Goal: Task Accomplishment & Management: Complete application form

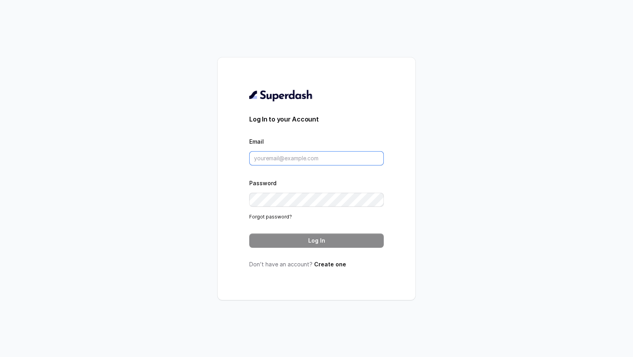
click at [289, 159] on input "Email" at bounding box center [316, 158] width 134 height 14
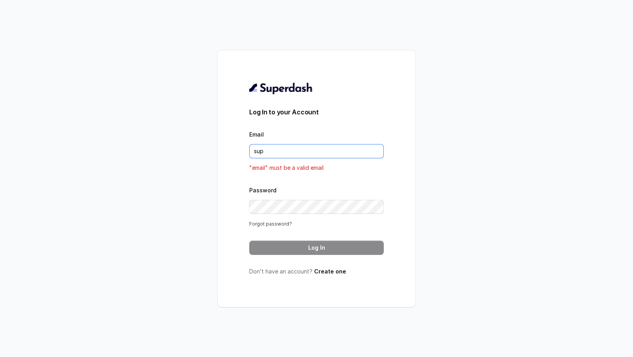
type input "support@trysuperdash.com"
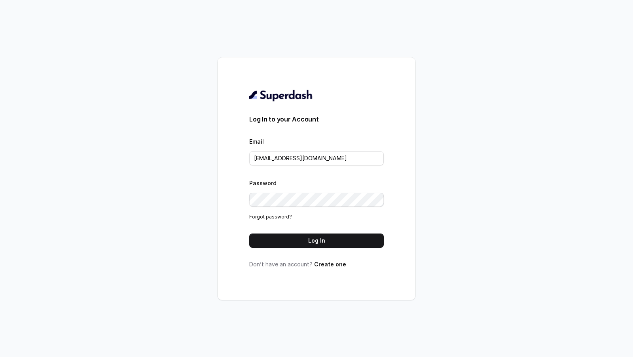
click at [296, 242] on button "Log In" at bounding box center [316, 240] width 134 height 14
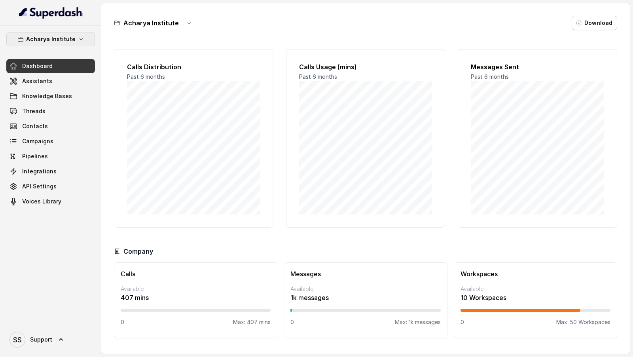
click at [62, 45] on button "Acharya Institute" at bounding box center [50, 39] width 89 height 14
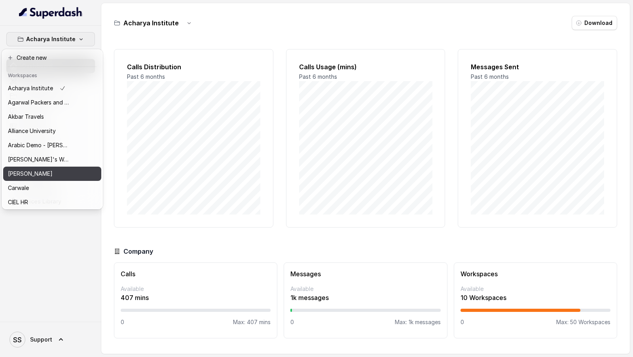
scroll to position [443, 0]
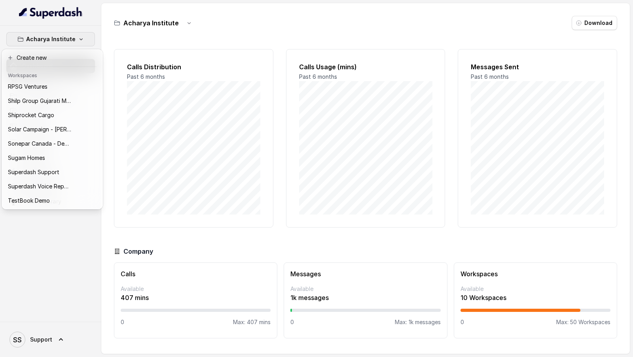
click at [52, 350] on nav "Acharya Institute Dashboard Assistants Knowledge Bases Threads Contacts Campaig…" at bounding box center [50, 178] width 101 height 357
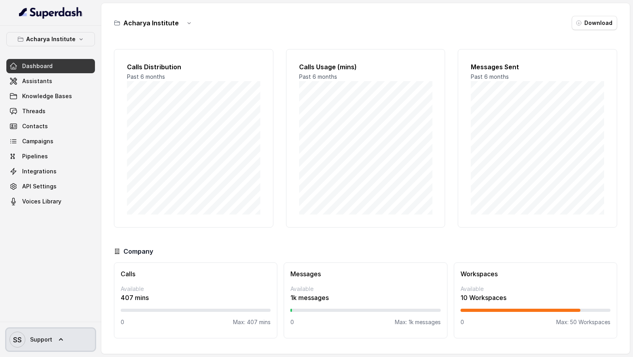
click at [59, 342] on icon at bounding box center [61, 339] width 8 height 8
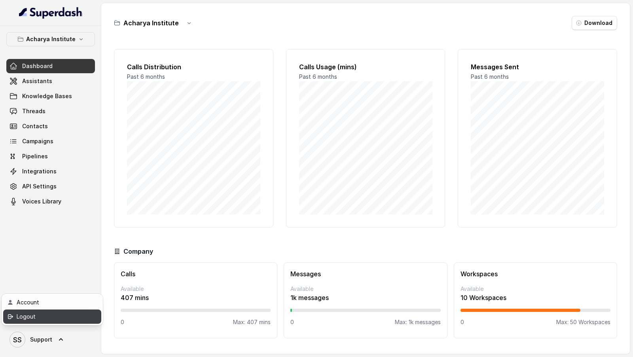
click at [72, 313] on div "Logout" at bounding box center [50, 316] width 67 height 9
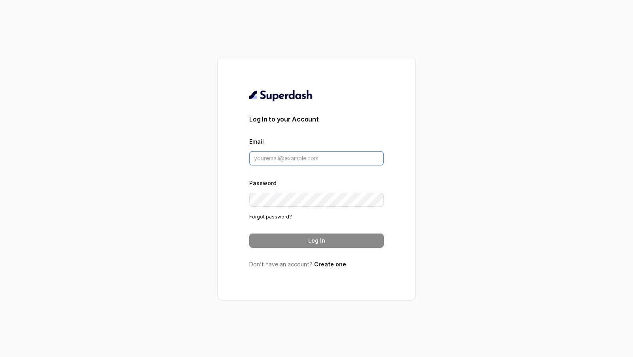
click at [340, 161] on input "Email" at bounding box center [316, 158] width 134 height 14
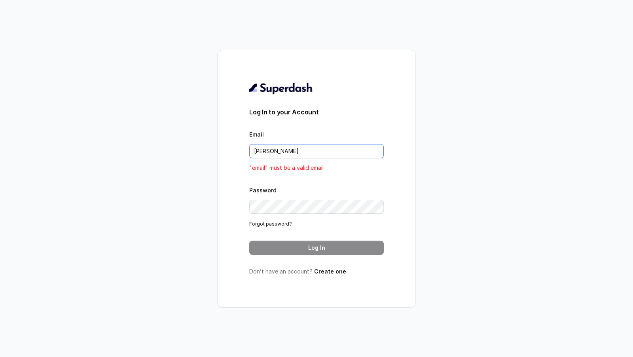
type input "rajesh.mudhliar@convictionhr.com"
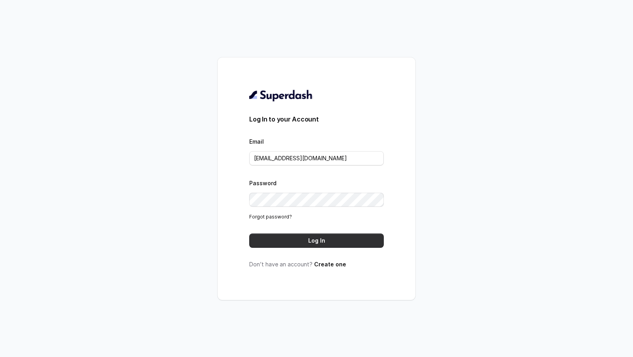
click at [341, 241] on button "Log In" at bounding box center [316, 240] width 134 height 14
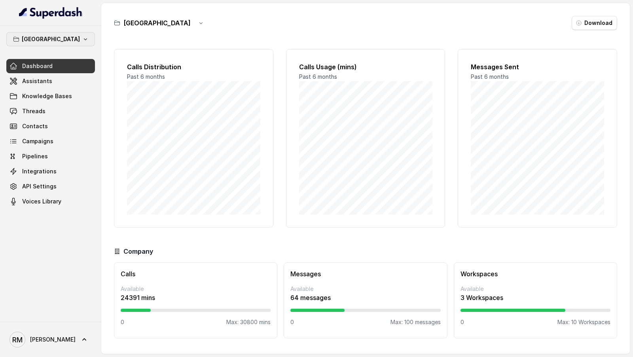
click at [51, 36] on p "Bangalore" at bounding box center [51, 38] width 58 height 9
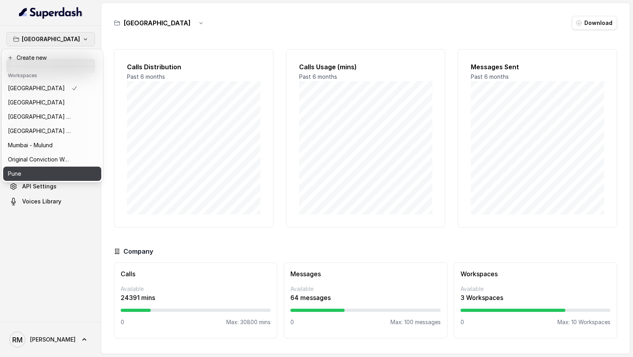
click at [19, 175] on p "Pune" at bounding box center [14, 173] width 13 height 9
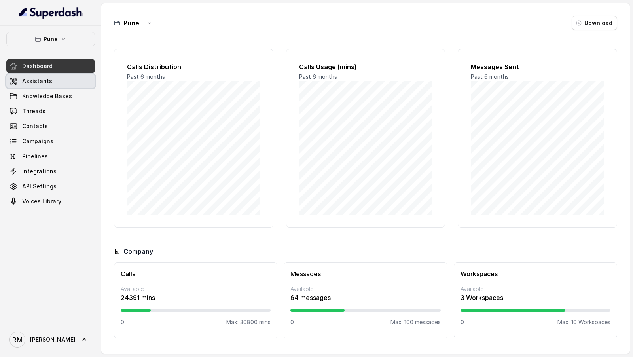
click at [76, 77] on link "Assistants" at bounding box center [50, 81] width 89 height 14
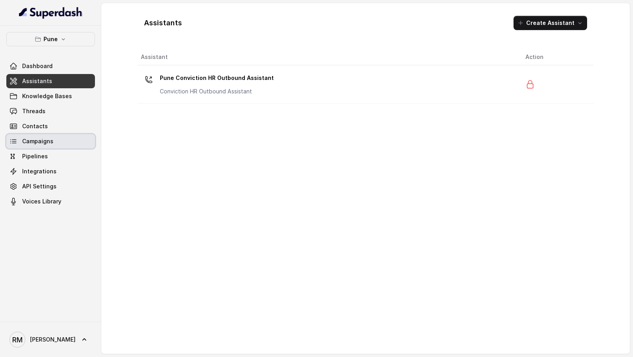
click at [68, 142] on link "Campaigns" at bounding box center [50, 141] width 89 height 14
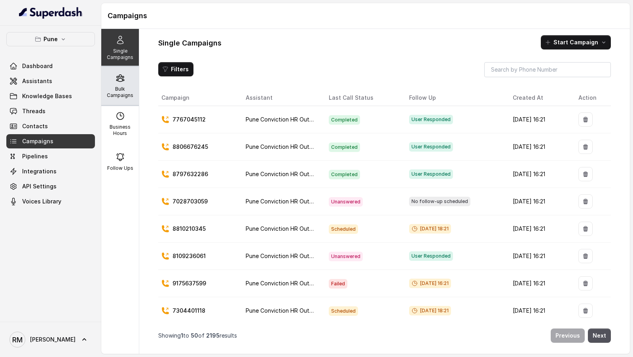
click at [125, 79] on div "Bulk Campaigns" at bounding box center [120, 86] width 38 height 38
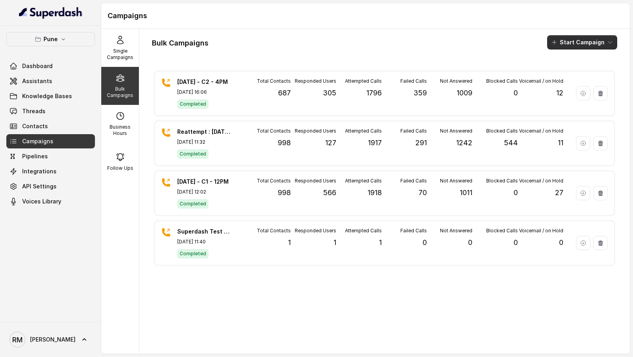
click at [565, 42] on button "Start Campaign" at bounding box center [582, 42] width 70 height 14
click at [578, 73] on div "Call" at bounding box center [571, 73] width 38 height 8
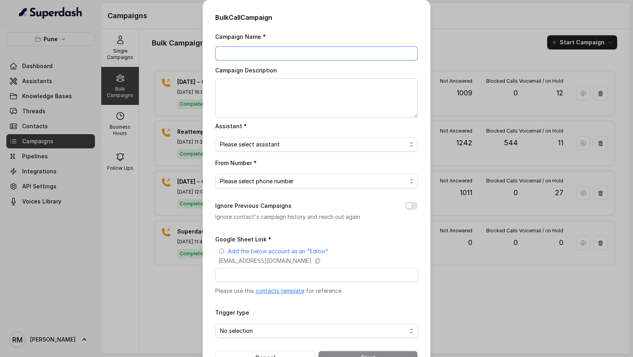
click at [276, 57] on input "Campaign Name *" at bounding box center [316, 53] width 202 height 14
click at [62, 104] on div "Bulk Call Campaign Campaign Name * Campaign Description Assistant * Please sele…" at bounding box center [316, 178] width 633 height 357
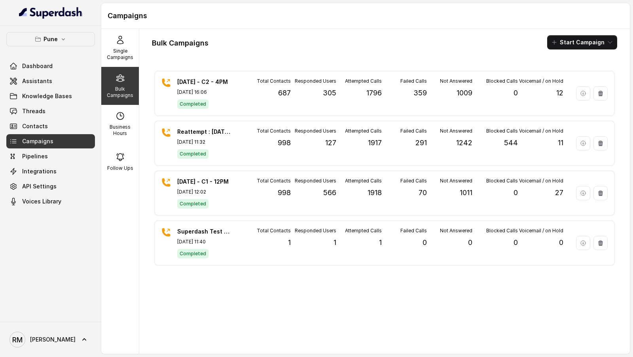
click at [262, 68] on div "24.9.25 - C2 - 4PM Sep 24, 2025, 16:06 Completed Total Contacts 687 Responded U…" at bounding box center [384, 207] width 465 height 279
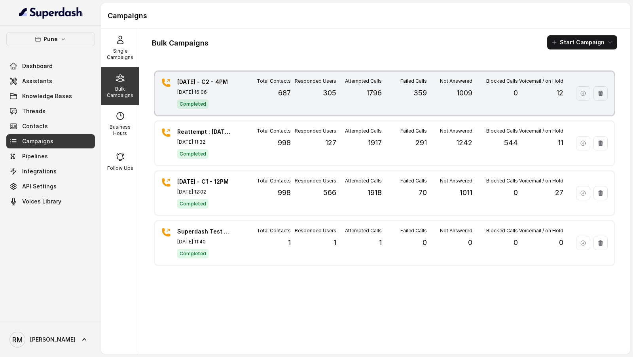
click at [257, 82] on div "Total Contacts 687" at bounding box center [267, 93] width 45 height 31
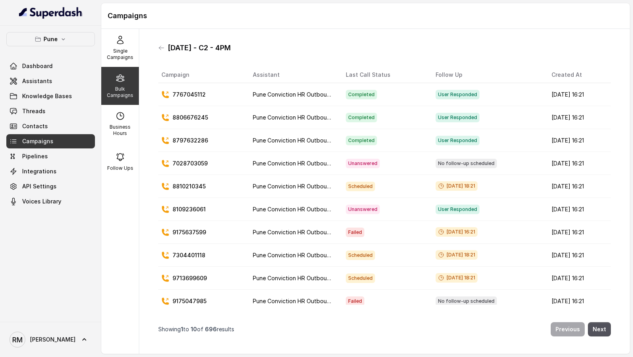
drag, startPoint x: 243, startPoint y: 51, endPoint x: 168, endPoint y: 50, distance: 74.3
click at [168, 50] on div "[DATE] - C2 - 4PM" at bounding box center [384, 48] width 452 height 13
copy h1 "[DATE] - C2 - 4PM"
click at [155, 49] on div "24.9.25 - C2 - 4PM Campaign Assistant Last Call Status Follow Up Created At 776…" at bounding box center [384, 191] width 465 height 312
click at [163, 46] on icon at bounding box center [161, 48] width 6 height 6
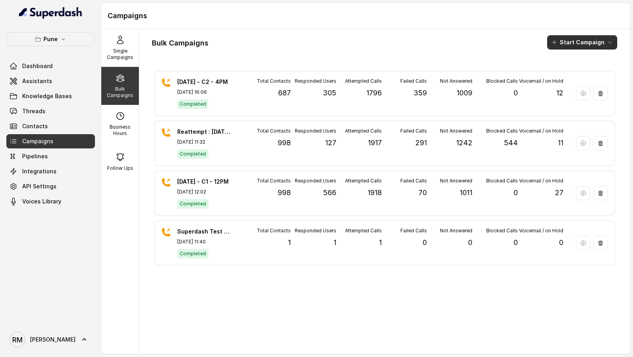
click at [602, 42] on button "Start Campaign" at bounding box center [582, 42] width 70 height 14
click at [581, 71] on div "Call" at bounding box center [571, 73] width 38 height 8
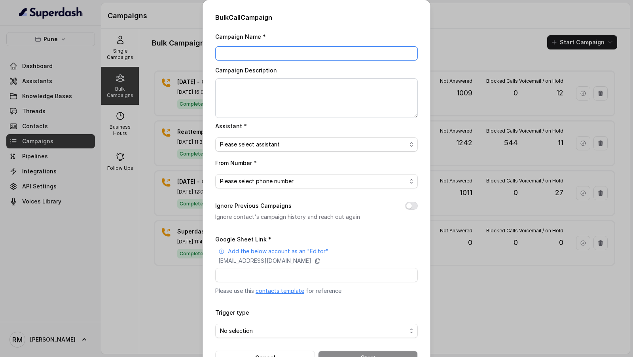
click at [281, 49] on input "Campaign Name *" at bounding box center [316, 53] width 202 height 14
paste input "[DATE] - C2 - 4PM"
drag, startPoint x: 232, startPoint y: 54, endPoint x: 190, endPoint y: 54, distance: 42.3
click at [190, 54] on div "Bulk Call Campaign Campaign Name * 24.9.25 - C2 - 4PM Campaign Description Assi…" at bounding box center [316, 178] width 633 height 357
click at [250, 53] on input "1.10.25 - C2 - 4PM" at bounding box center [316, 53] width 202 height 14
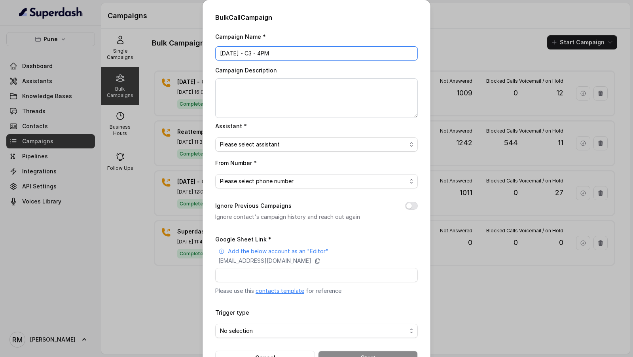
type input "[DATE] - C3 - 4PM"
click at [268, 98] on textarea "Campaign Description" at bounding box center [316, 98] width 202 height 40
click at [297, 54] on input "[DATE] - C3 - 4PM" at bounding box center [316, 53] width 202 height 14
click at [284, 109] on textarea "Campaign Description" at bounding box center [316, 98] width 202 height 40
paste textarea "[DATE] - C3 - 4PM"
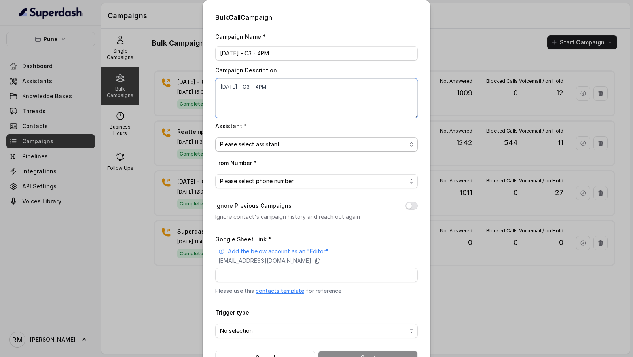
type textarea "[DATE] - C3 - 4PM"
click at [274, 150] on span "Please select assistant" at bounding box center [316, 144] width 202 height 14
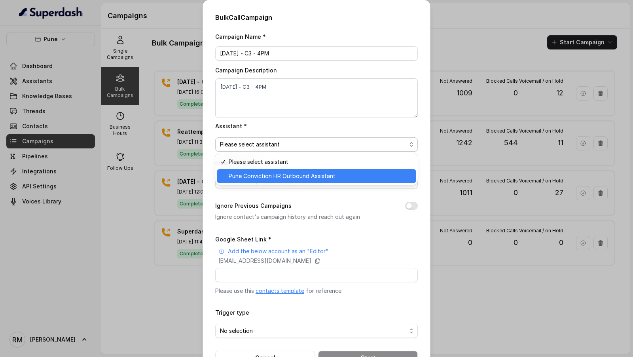
click at [266, 174] on span "Pune Conviction HR Outbound Assistant" at bounding box center [320, 175] width 183 height 9
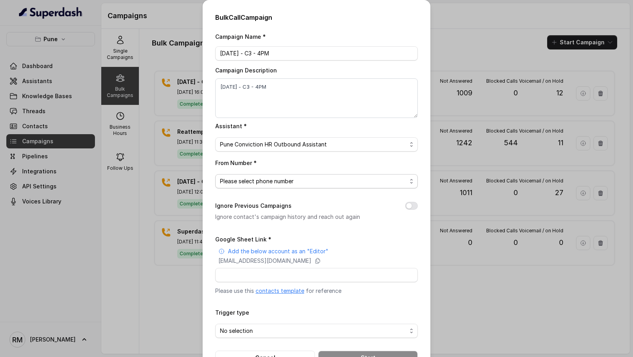
click at [279, 174] on span "Please select phone number" at bounding box center [316, 181] width 202 height 14
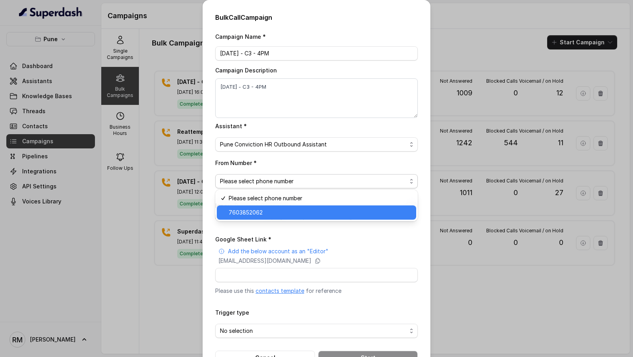
click at [272, 216] on span "7603852062" at bounding box center [320, 212] width 183 height 9
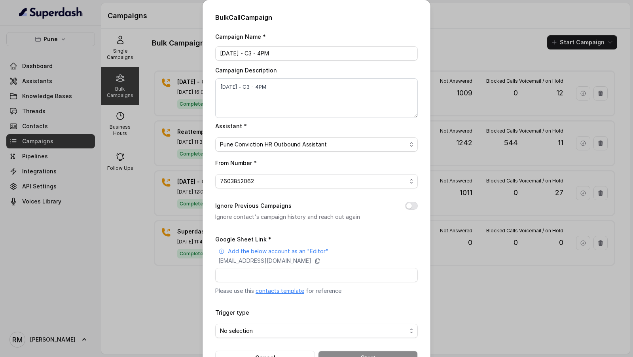
scroll to position [26, 0]
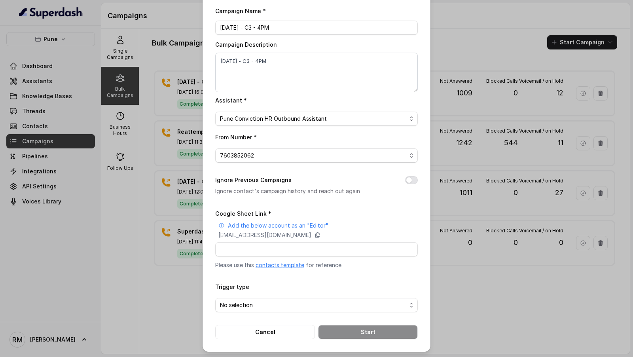
click at [281, 265] on link "contacts template" at bounding box center [279, 264] width 49 height 7
drag, startPoint x: 289, startPoint y: 29, endPoint x: 140, endPoint y: 28, distance: 149.4
click at [140, 28] on div "Bulk Call Campaign Campaign Name * 1.10.25 - C3 - 4PM Campaign Description 1.10…" at bounding box center [316, 178] width 633 height 357
click at [246, 331] on button "Cancel" at bounding box center [265, 332] width 100 height 14
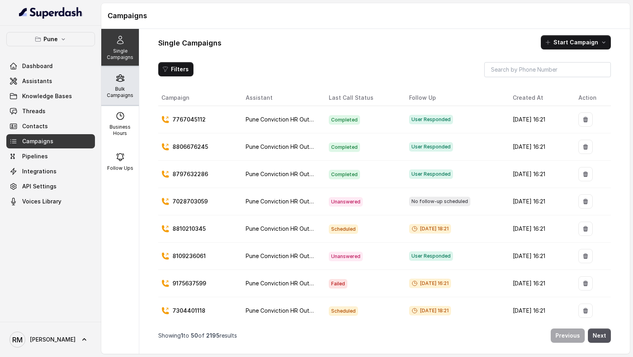
click at [122, 87] on p "Bulk Campaigns" at bounding box center [119, 92] width 31 height 13
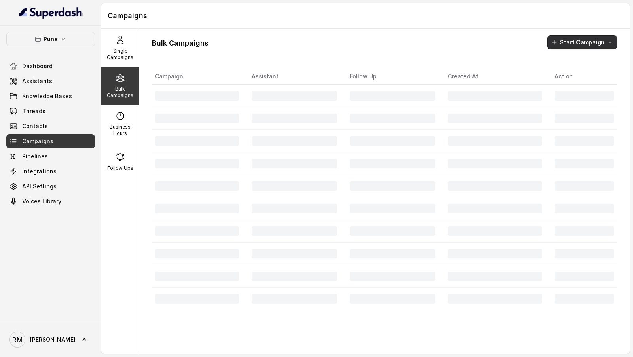
click at [579, 35] on button "Start Campaign" at bounding box center [582, 42] width 70 height 14
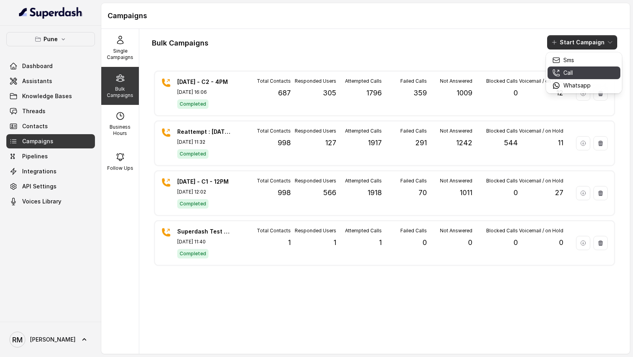
click at [562, 71] on div "Call" at bounding box center [571, 73] width 38 height 8
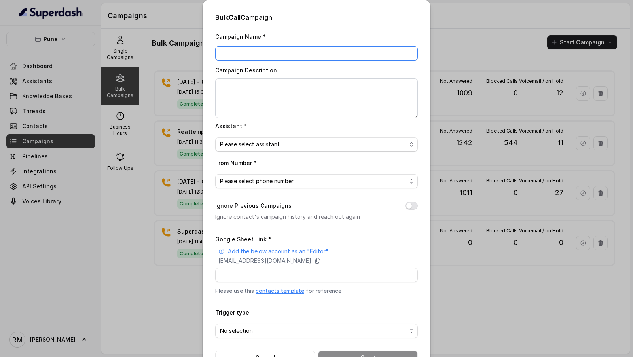
click at [272, 55] on input "Campaign Name *" at bounding box center [316, 53] width 202 height 14
paste input "[DATE] - C3 - 4PM"
type input "[DATE] - C3 - 4PM"
click at [264, 104] on textarea "Campaign Description" at bounding box center [316, 98] width 202 height 40
paste textarea "[DATE] - C3 - 4PM"
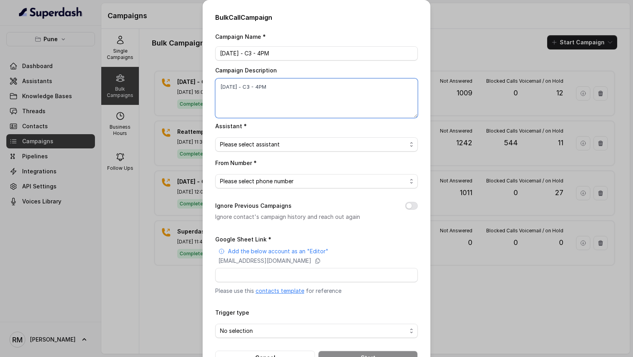
type textarea "[DATE] - C3 - 4PM"
click at [123, 163] on div "Bulk Call Campaign Campaign Name * 1.10.25 - C3 - 4PM Campaign Description 1.10…" at bounding box center [316, 178] width 633 height 357
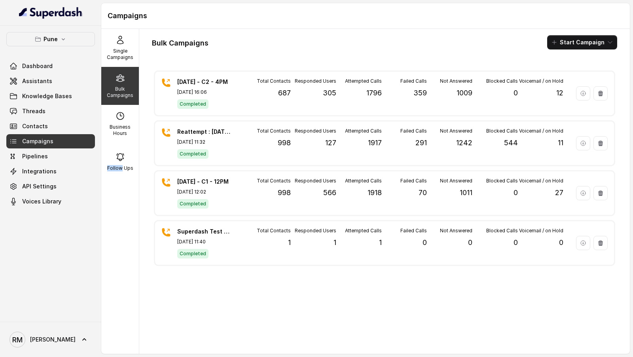
click at [123, 163] on div "Follow Ups" at bounding box center [120, 162] width 38 height 38
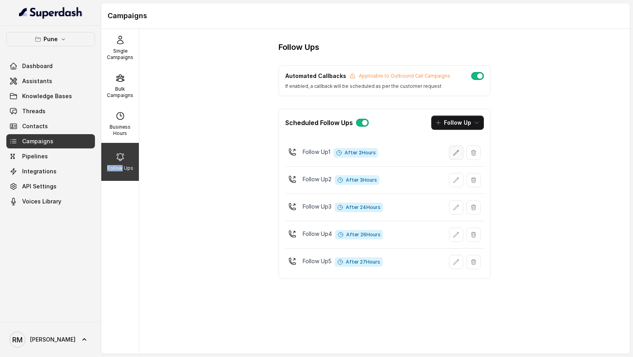
click at [454, 153] on icon "button" at bounding box center [455, 152] width 5 height 5
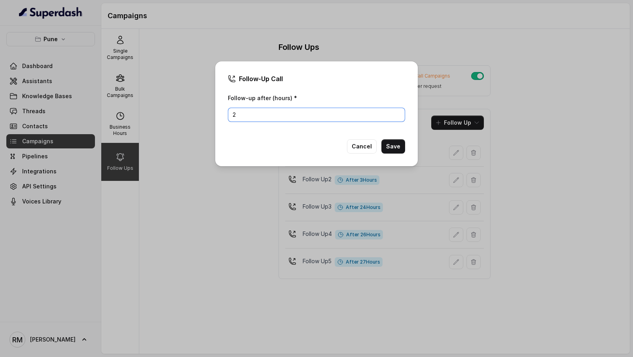
drag, startPoint x: 258, startPoint y: 118, endPoint x: 170, endPoint y: 115, distance: 88.2
click at [170, 115] on div "Follow-Up Call Follow-up after (hours) * 2 Cancel Save" at bounding box center [316, 178] width 633 height 357
type input "1"
click at [395, 150] on button "Save" at bounding box center [393, 146] width 24 height 14
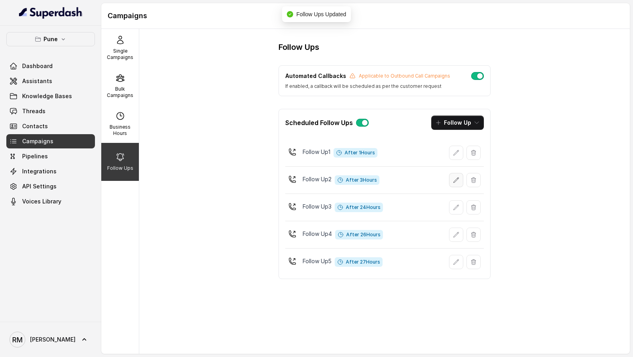
click at [457, 179] on icon "button" at bounding box center [456, 180] width 6 height 6
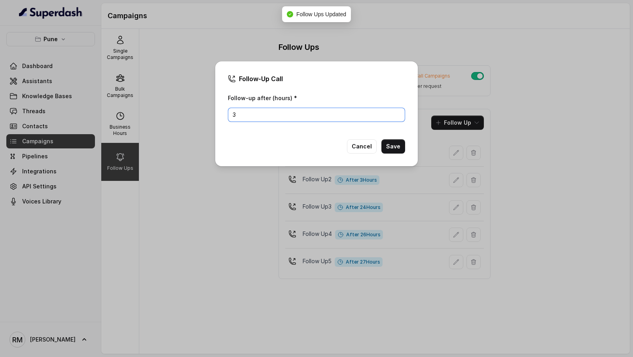
drag, startPoint x: 233, startPoint y: 111, endPoint x: 156, endPoint y: 111, distance: 77.1
click at [156, 111] on div "Follow-Up Call Follow-up after (hours) * 3 Cancel Save" at bounding box center [316, 178] width 633 height 357
type input "2"
click at [396, 148] on button "Save" at bounding box center [393, 146] width 24 height 14
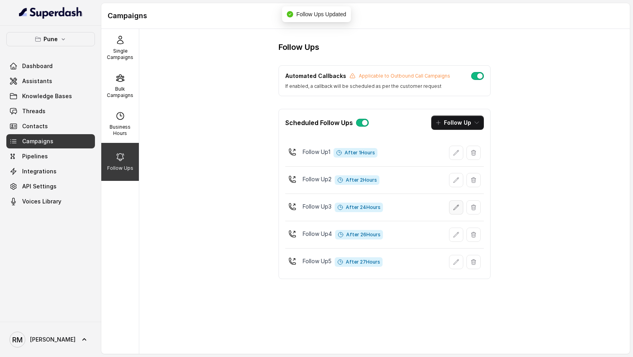
click at [459, 208] on button "button" at bounding box center [456, 207] width 14 height 14
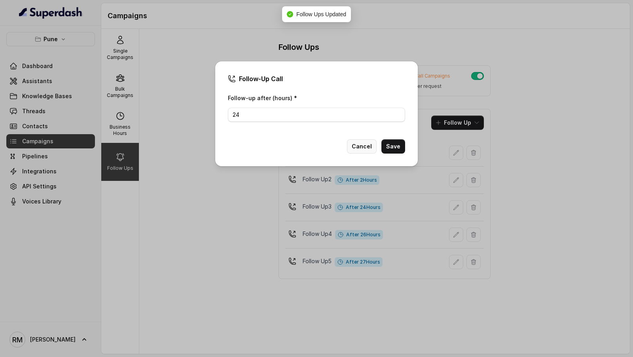
click at [368, 148] on button "Cancel" at bounding box center [362, 146] width 30 height 14
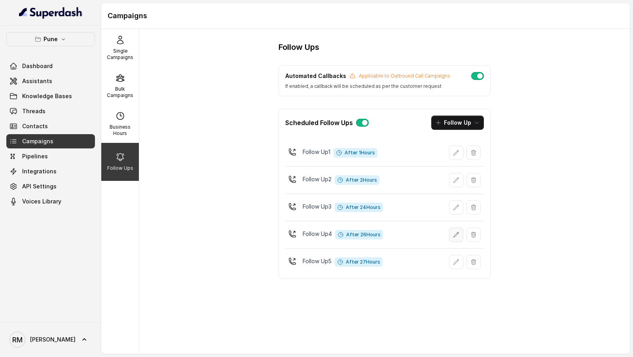
click at [456, 234] on icon "button" at bounding box center [456, 234] width 6 height 6
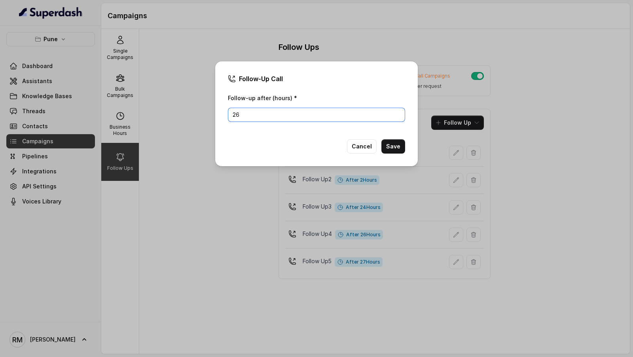
drag, startPoint x: 256, startPoint y: 117, endPoint x: 162, endPoint y: 117, distance: 94.5
click at [162, 117] on div "Follow-Up Call Follow-up after (hours) * 26 Cancel Save" at bounding box center [316, 178] width 633 height 357
type input "25"
click at [397, 151] on button "Save" at bounding box center [393, 146] width 24 height 14
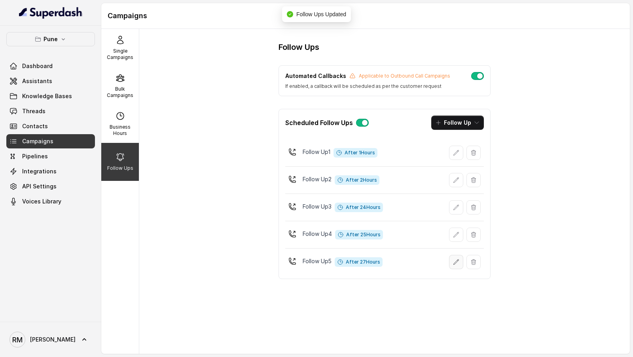
click at [458, 264] on button "button" at bounding box center [456, 262] width 14 height 14
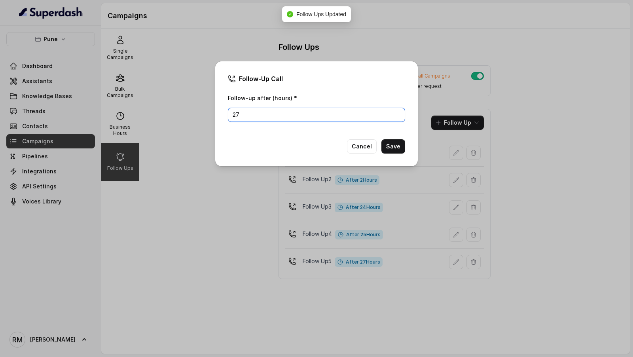
click at [272, 112] on input "27" at bounding box center [316, 115] width 177 height 14
type input "26"
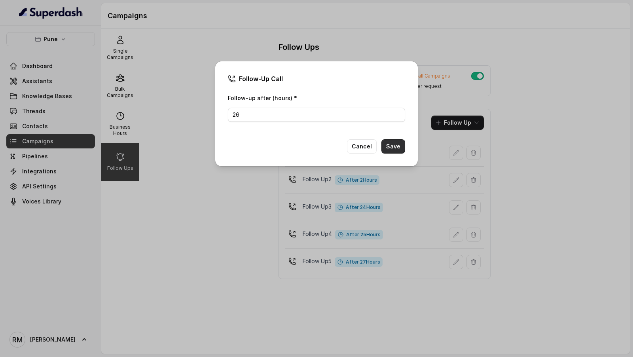
click at [397, 145] on button "Save" at bounding box center [393, 146] width 24 height 14
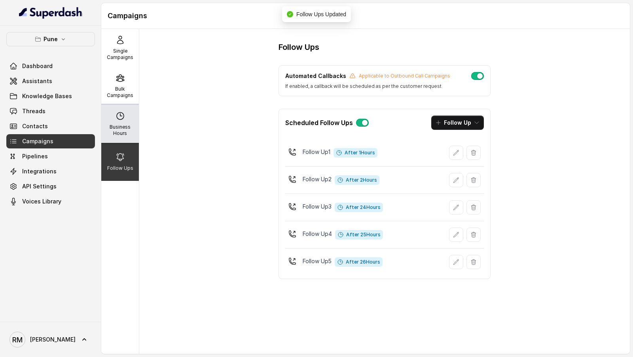
click at [127, 121] on div "Business Hours" at bounding box center [120, 124] width 38 height 38
select select "Asia/Calcutta"
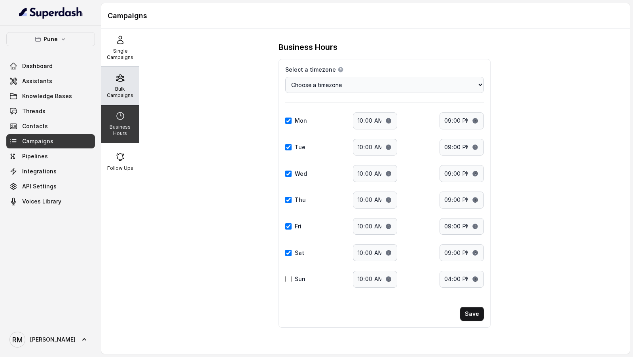
click at [119, 91] on p "Bulk Campaigns" at bounding box center [119, 92] width 31 height 13
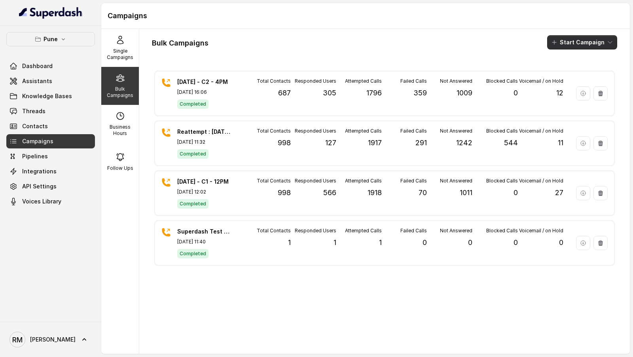
click at [586, 47] on button "Start Campaign" at bounding box center [582, 42] width 70 height 14
click at [560, 73] on div "Call" at bounding box center [571, 73] width 38 height 8
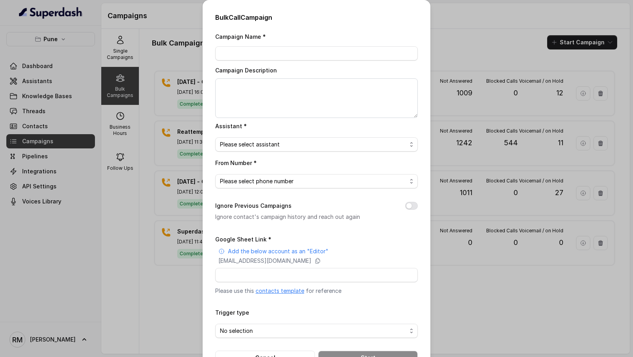
click at [218, 42] on div "Campaign Name *" at bounding box center [316, 46] width 202 height 29
click at [227, 50] on input "Campaign Name *" at bounding box center [316, 53] width 202 height 14
paste input "[DATE] - C3 - 4PM"
type input "[DATE] - C3 - 4PM"
click at [245, 81] on textarea "Campaign Description" at bounding box center [316, 98] width 202 height 40
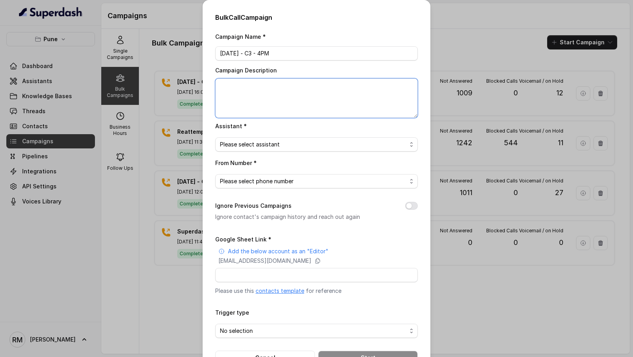
paste textarea "[DATE] - C3 - 4PM"
type textarea "[DATE] - C3 - 4PM"
click at [274, 142] on span "Please select assistant" at bounding box center [313, 144] width 187 height 9
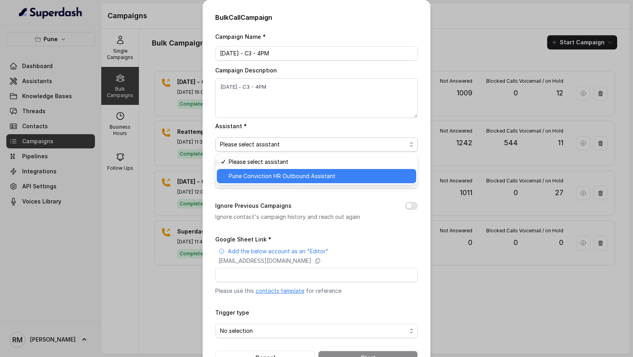
click at [259, 172] on span "Pune Conviction HR Outbound Assistant" at bounding box center [320, 175] width 183 height 9
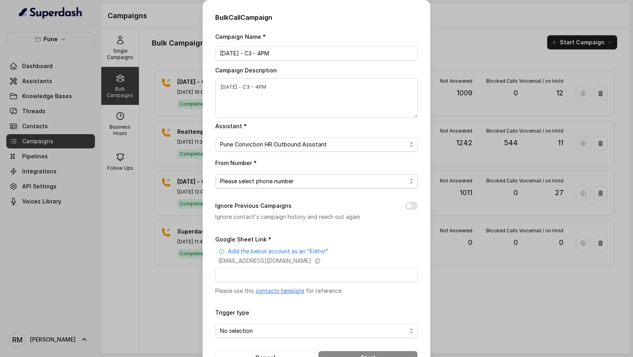
click at [260, 179] on span "Please select phone number" at bounding box center [313, 180] width 187 height 9
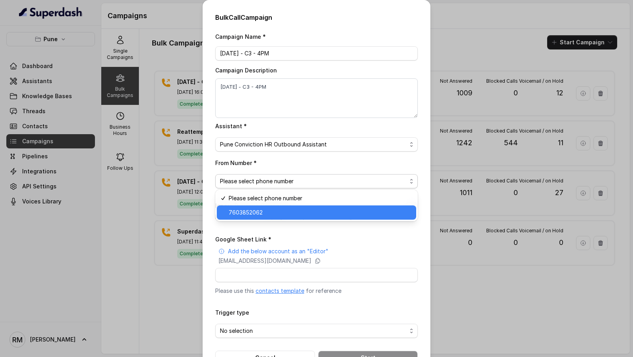
click at [253, 210] on span "7603852062" at bounding box center [320, 212] width 183 height 9
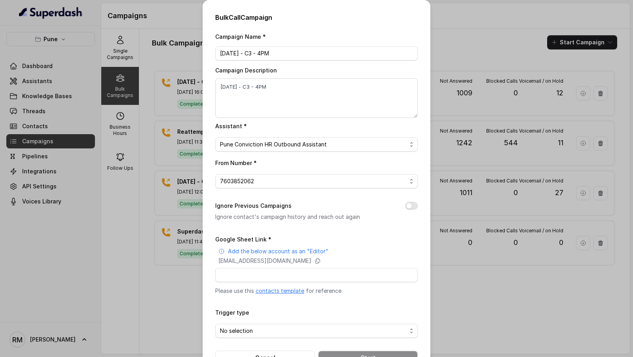
scroll to position [26, 0]
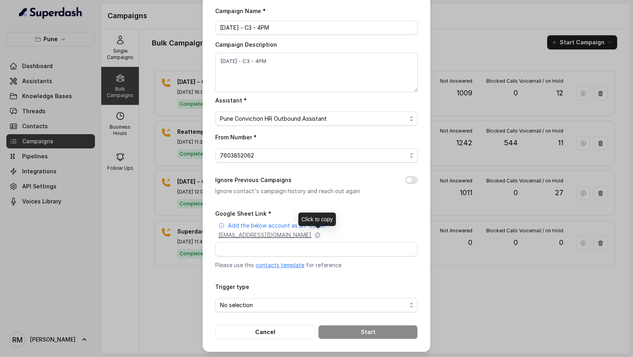
click at [311, 235] on p "superdash@superdash-382709.iam.gserviceaccount.com" at bounding box center [264, 235] width 93 height 8
click at [247, 251] on input "Google Sheet Link *" at bounding box center [316, 249] width 202 height 14
paste input "https://docs.google.com/spreadsheets/d/15cBNB8vPgvGCmOsK8NvFwa-E_5fI6XNSy9txIvb…"
type input "https://docs.google.com/spreadsheets/d/15cBNB8vPgvGCmOsK8NvFwa-E_5fI6XNSy9txIvb…"
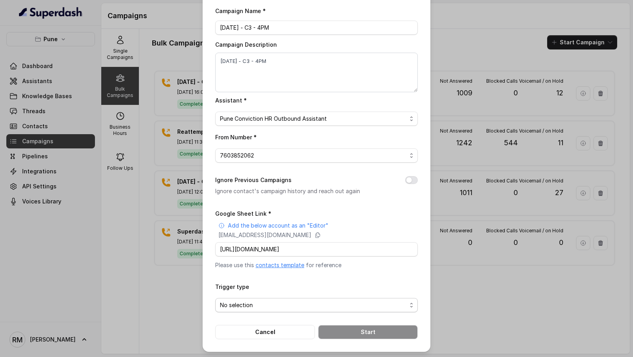
scroll to position [0, 0]
click at [248, 304] on span "No selection" at bounding box center [313, 304] width 187 height 9
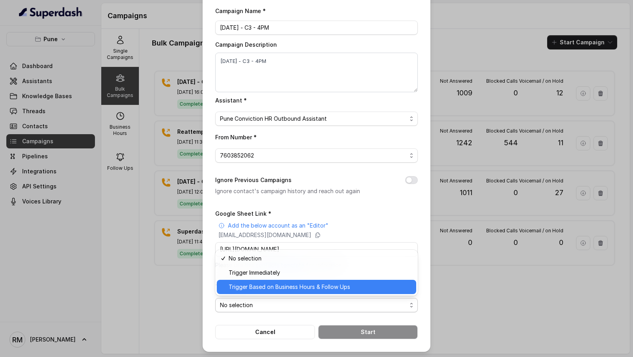
click at [261, 283] on span "Trigger Based on Business Hours & Follow Ups" at bounding box center [320, 286] width 183 height 9
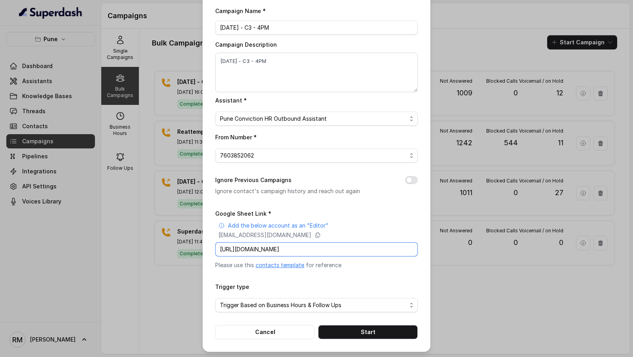
click at [289, 250] on input "https://docs.google.com/spreadsheets/d/15cBNB8vPgvGCmOsK8NvFwa-E_5fI6XNSy9txIvb…" at bounding box center [316, 249] width 202 height 14
click at [348, 281] on div "Trigger type Trigger Based on Business Hours & Follow Ups" at bounding box center [316, 296] width 202 height 30
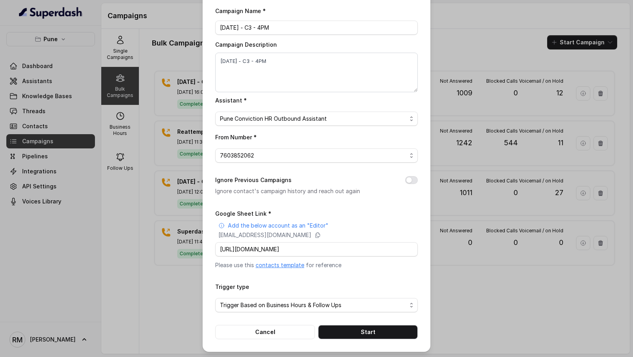
scroll to position [0, 0]
click at [352, 329] on button "Start" at bounding box center [368, 332] width 100 height 14
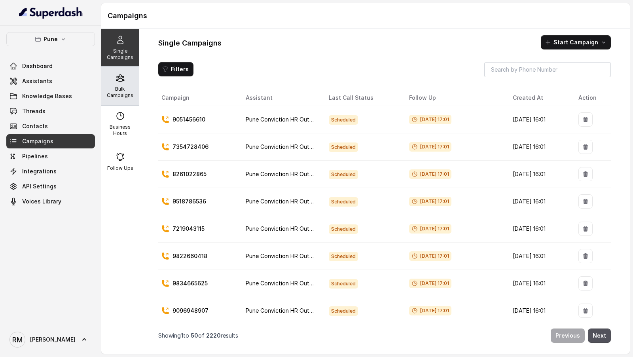
click at [117, 83] on div "Bulk Campaigns" at bounding box center [120, 86] width 38 height 38
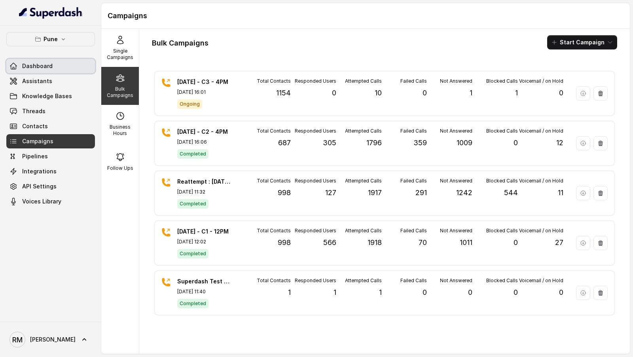
click at [60, 68] on link "Dashboard" at bounding box center [50, 66] width 89 height 14
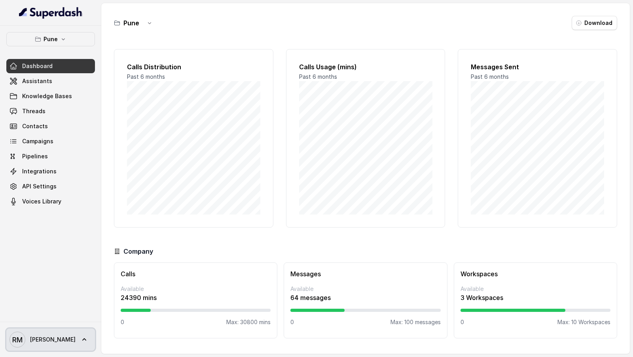
click at [42, 344] on span "[PERSON_NAME] [PERSON_NAME]" at bounding box center [42, 339] width 66 height 16
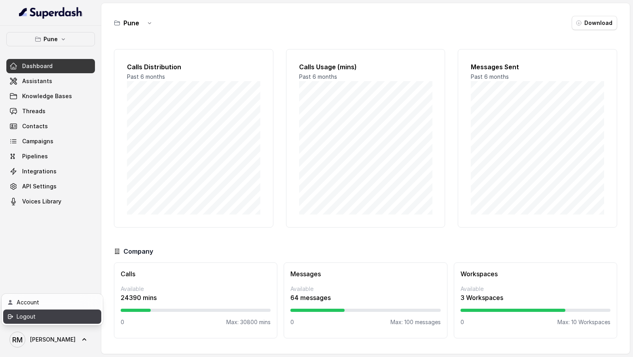
click at [59, 316] on div "Logout" at bounding box center [50, 316] width 67 height 9
